Goal: Task Accomplishment & Management: Manage account settings

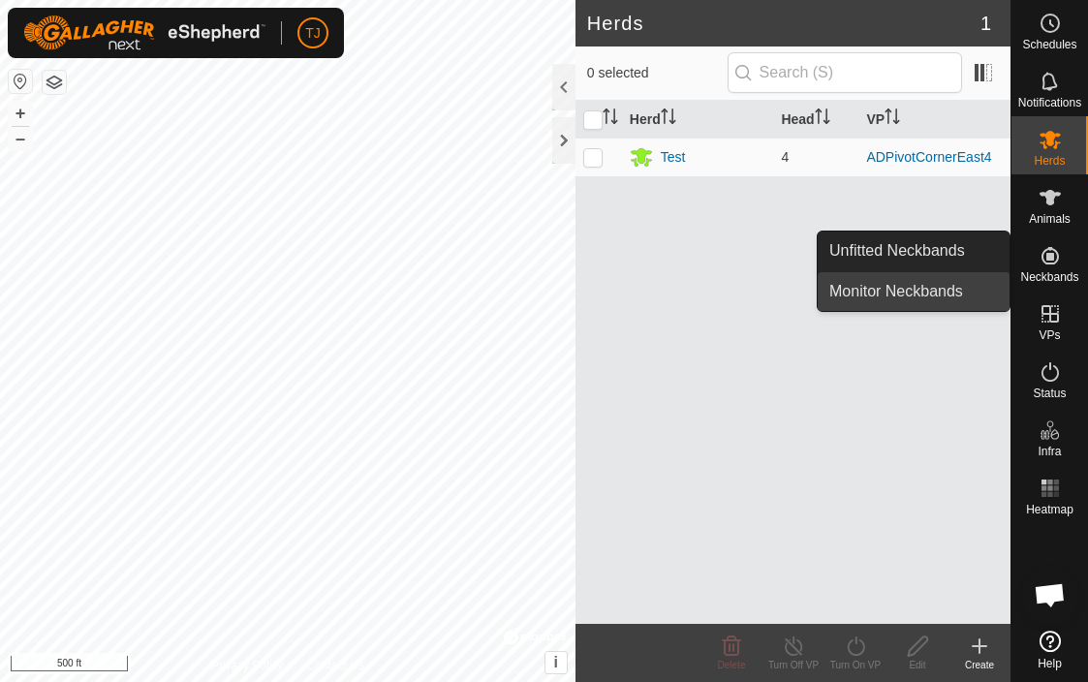
click at [923, 288] on link "Monitor Neckbands" at bounding box center [914, 291] width 192 height 39
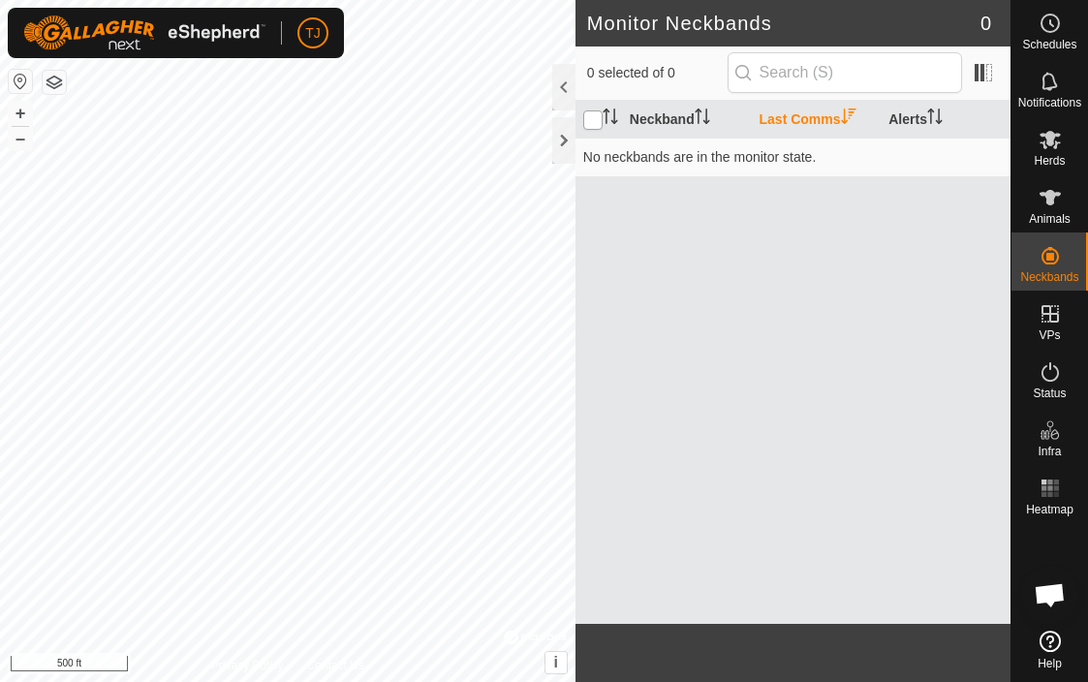
click at [589, 120] on input "checkbox" at bounding box center [592, 119] width 19 height 19
checkbox input "true"
click at [662, 119] on th "Neckband" at bounding box center [687, 120] width 130 height 38
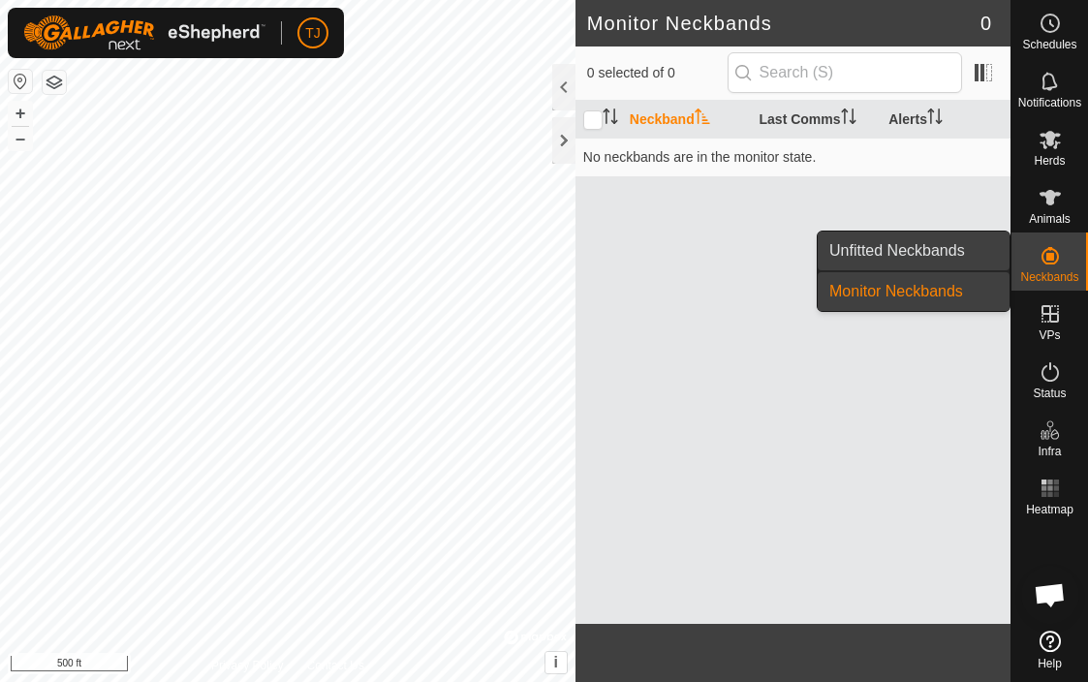
click at [944, 245] on link "Unfitted Neckbands" at bounding box center [914, 251] width 192 height 39
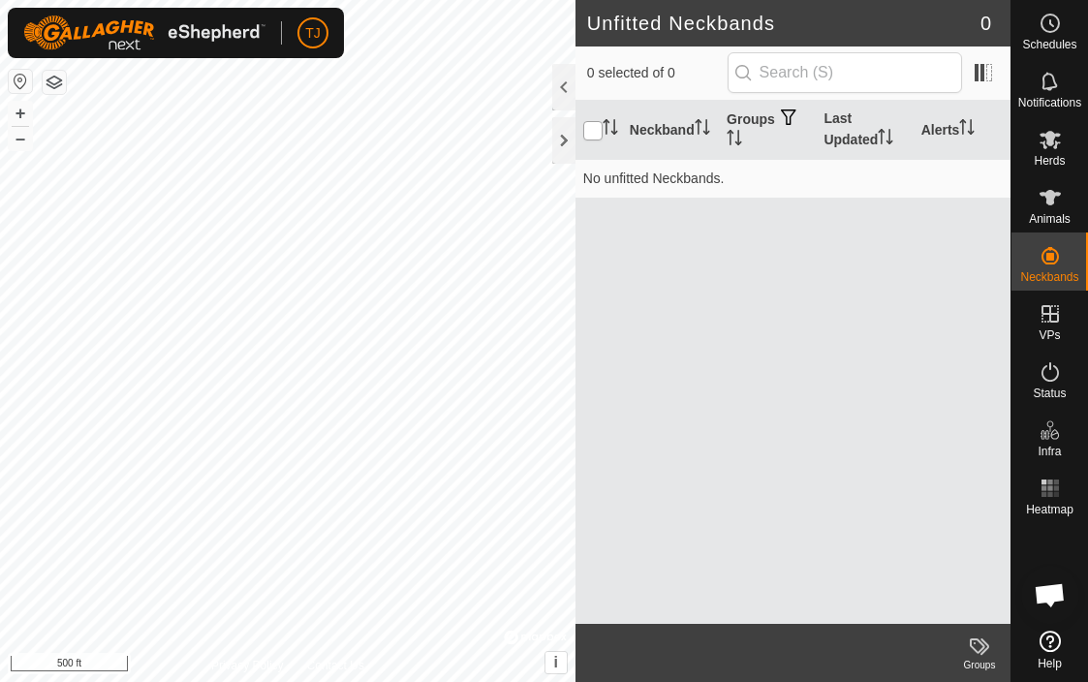
click at [595, 134] on input "checkbox" at bounding box center [592, 130] width 19 height 19
checkbox input "true"
click at [1055, 203] on icon at bounding box center [1050, 197] width 23 height 23
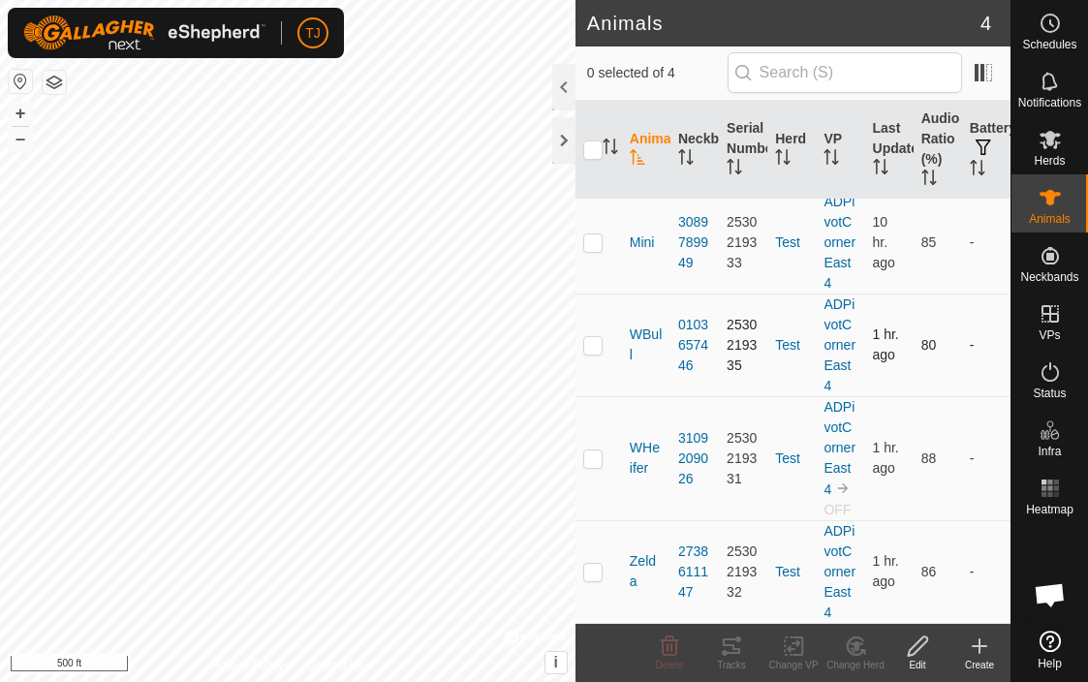
scroll to position [8, 0]
click at [594, 145] on input "checkbox" at bounding box center [592, 150] width 19 height 19
checkbox input "true"
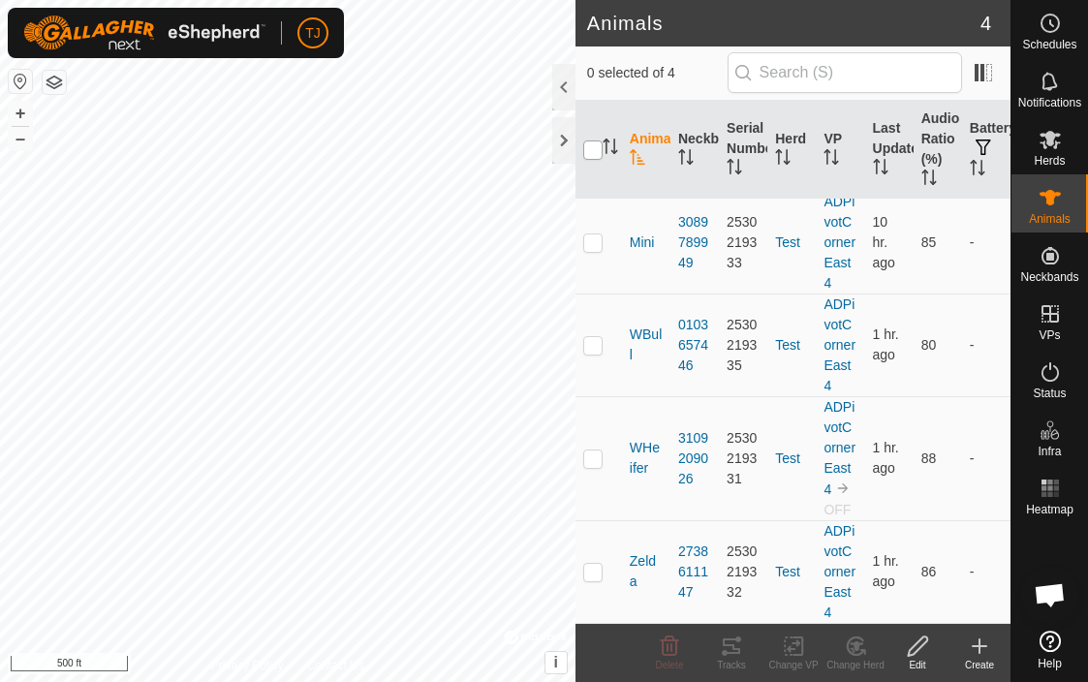
checkbox input "true"
click at [794, 643] on icon at bounding box center [794, 646] width 14 height 13
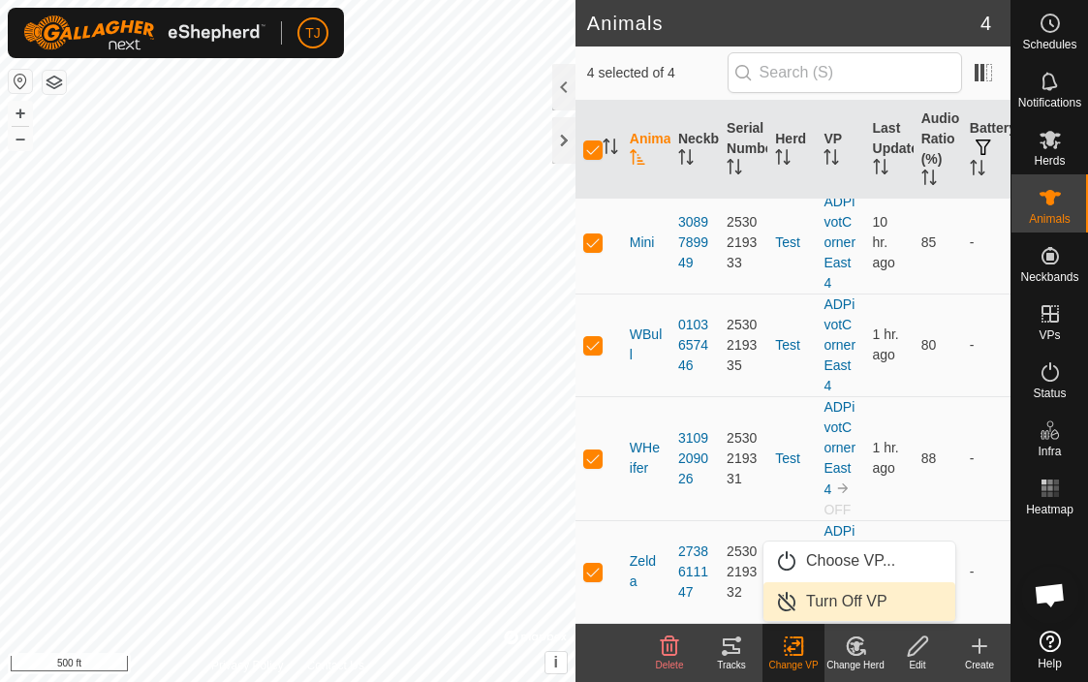
click at [840, 600] on link "Turn Off VP" at bounding box center [860, 601] width 192 height 39
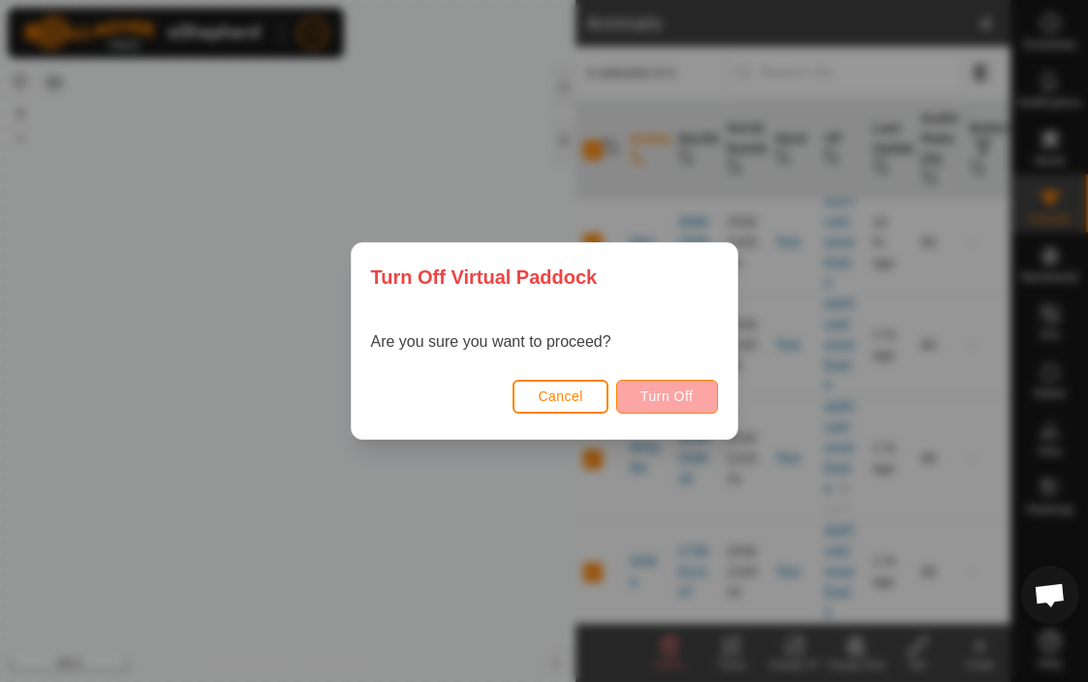
click at [678, 387] on button "Turn Off" at bounding box center [667, 397] width 102 height 34
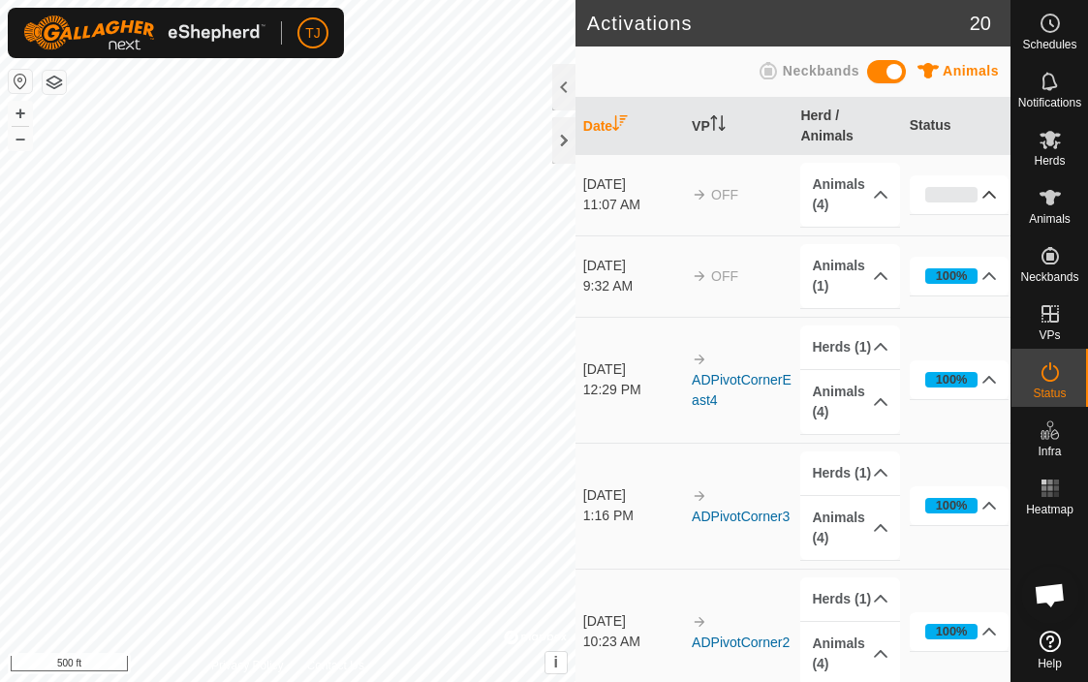
click at [989, 192] on p-accordion-header "0%" at bounding box center [960, 194] width 100 height 39
